Goal: Task Accomplishment & Management: Manage account settings

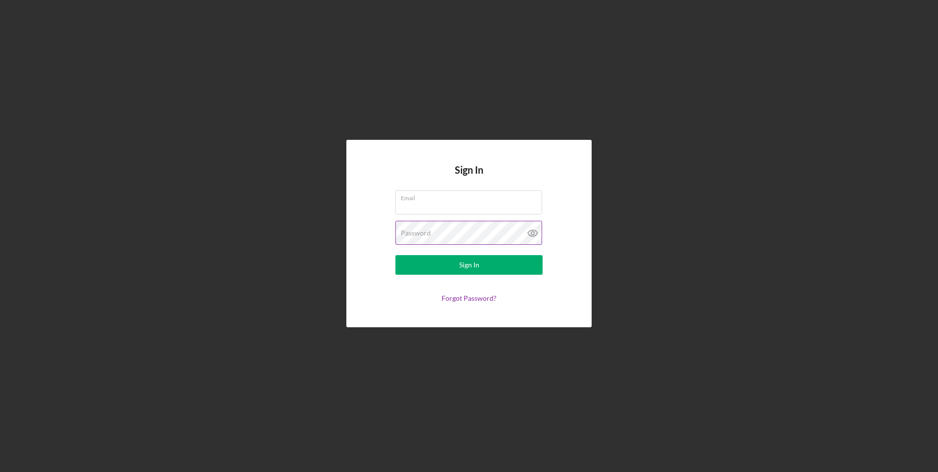
type input "yanira.darlin@gmail.com"
click at [537, 232] on icon at bounding box center [532, 233] width 9 height 6
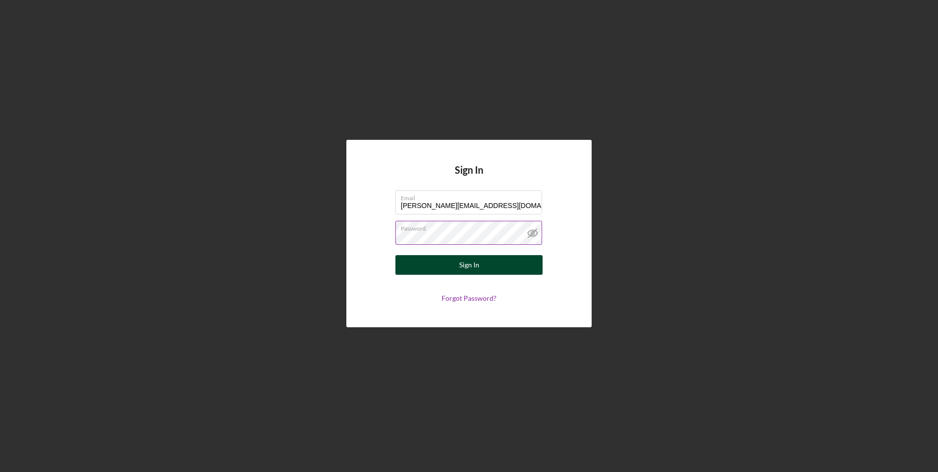
click at [468, 263] on div "Sign In" at bounding box center [469, 265] width 20 height 20
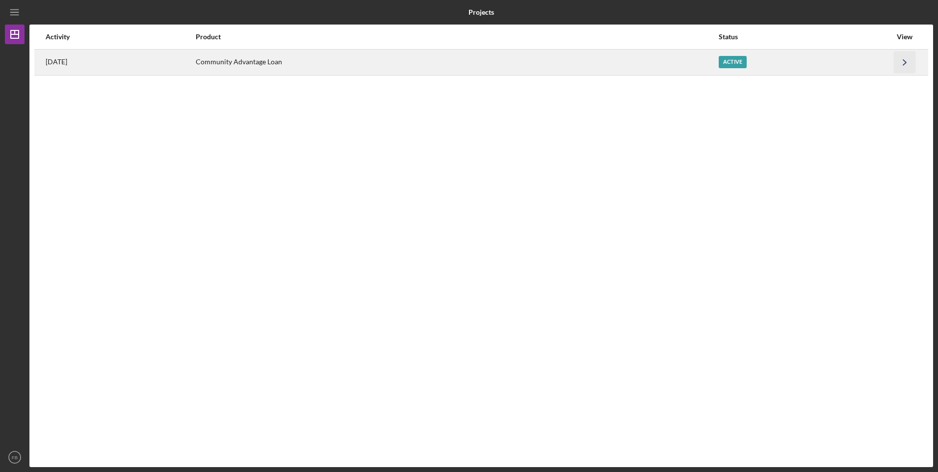
click at [904, 60] on polyline "button" at bounding box center [905, 61] width 3 height 5
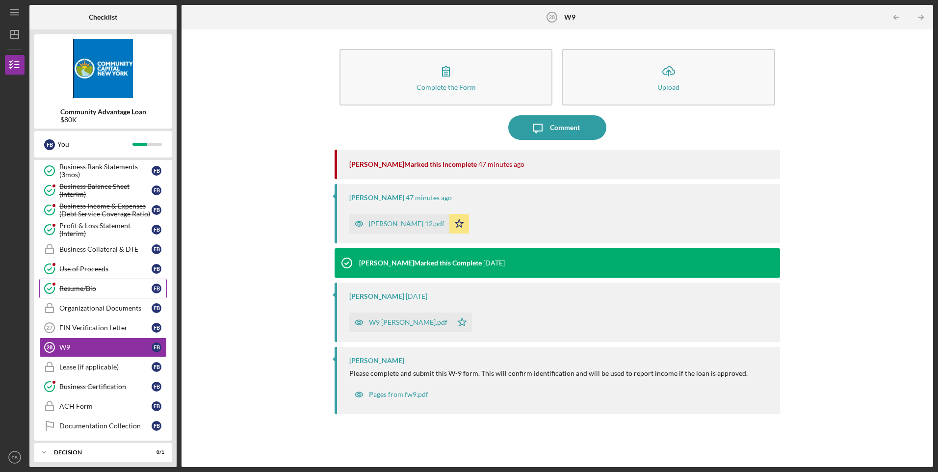
scroll to position [393, 0]
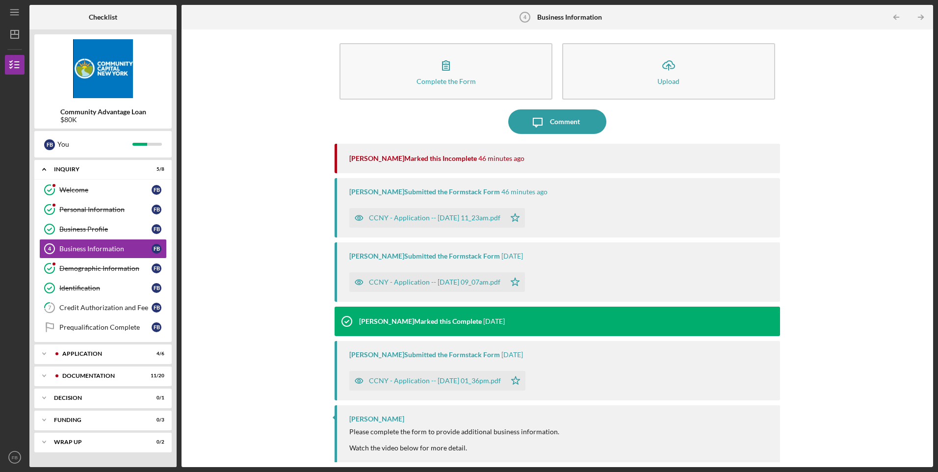
scroll to position [8, 0]
